Goal: Task Accomplishment & Management: Use online tool/utility

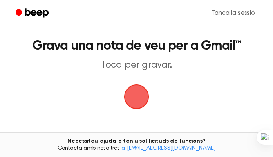
click at [133, 94] on span "button" at bounding box center [137, 96] width 27 height 27
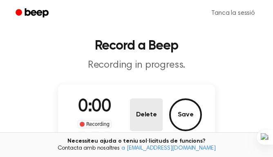
click at [130, 101] on button "Delete" at bounding box center [146, 114] width 33 height 33
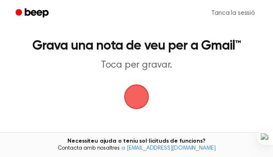
click at [135, 97] on span "button" at bounding box center [136, 96] width 29 height 29
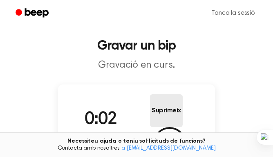
click at [150, 124] on button "Suprimeix" at bounding box center [166, 110] width 33 height 33
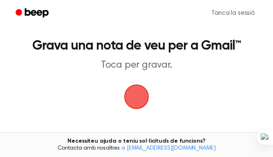
click at [141, 98] on span "button" at bounding box center [137, 97] width 34 height 34
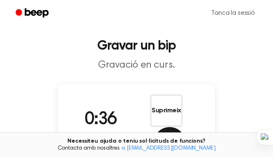
click at [178, 140] on font "Desa" at bounding box center [170, 143] width 16 height 7
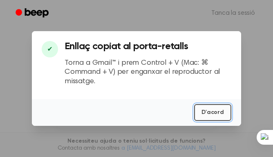
click at [212, 117] on font "D'acord" at bounding box center [213, 112] width 23 height 9
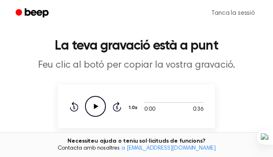
click at [94, 110] on icon "Play Audio" at bounding box center [95, 106] width 21 height 21
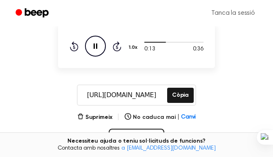
scroll to position [67, 0]
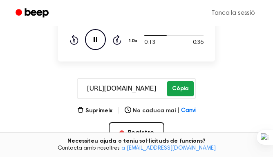
click at [180, 92] on button "Còpia" at bounding box center [180, 88] width 27 height 15
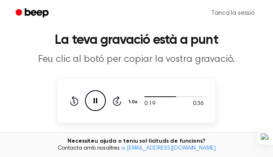
scroll to position [4, 0]
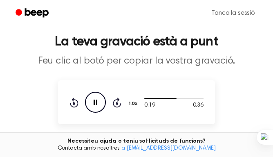
click at [90, 103] on icon "Pause Audio" at bounding box center [95, 102] width 21 height 21
click at [168, 59] on font "Feu clic al botó per copiar la vostra gravació." at bounding box center [136, 61] width 197 height 10
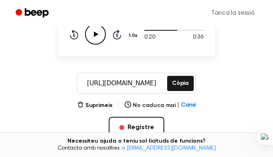
scroll to position [72, 0]
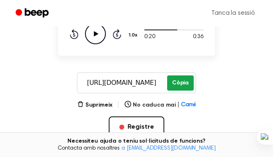
click at [183, 80] on font "Còpia" at bounding box center [180, 83] width 17 height 6
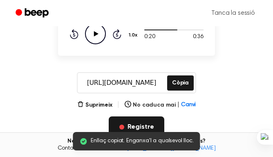
click at [151, 121] on button "Registre" at bounding box center [137, 126] width 56 height 21
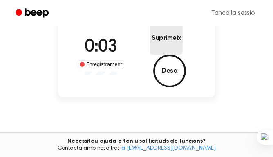
click at [152, 41] on font "Suprimeix" at bounding box center [166, 38] width 29 height 7
